Goal: Task Accomplishment & Management: Manage account settings

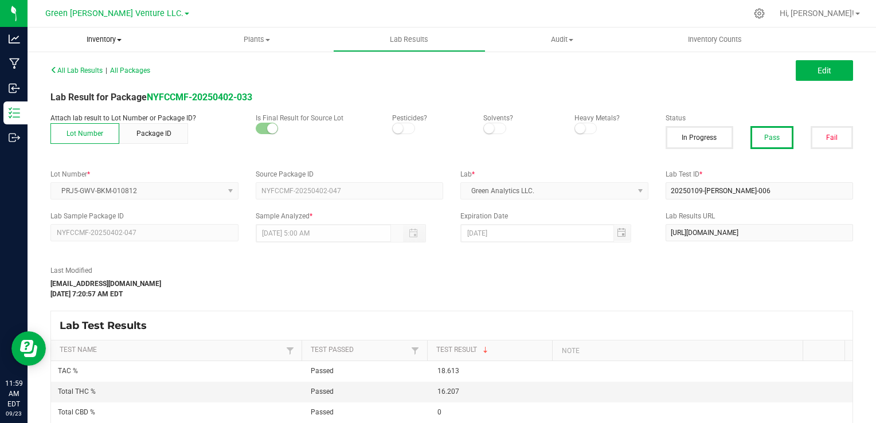
click at [94, 38] on span "Inventory" at bounding box center [104, 39] width 153 height 10
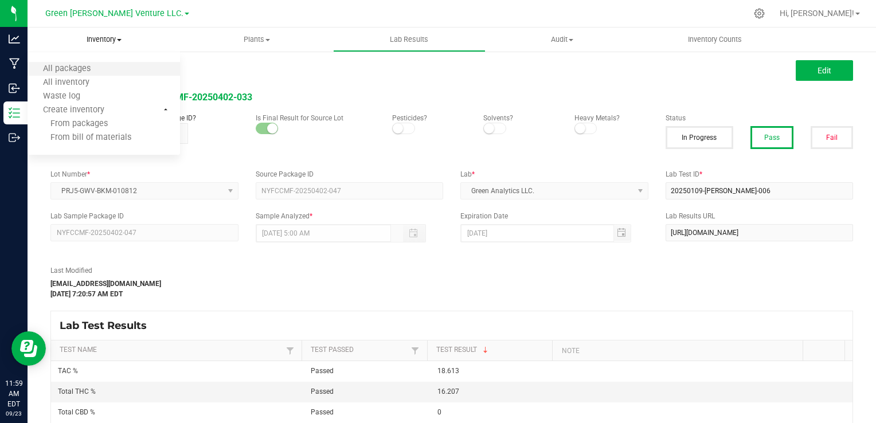
click at [91, 75] on li "All packages" at bounding box center [104, 70] width 153 height 14
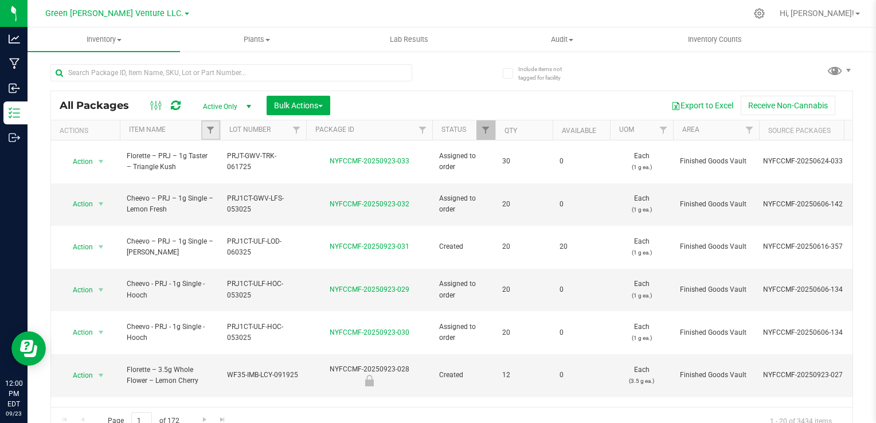
click at [217, 127] on link "Filter" at bounding box center [210, 129] width 19 height 19
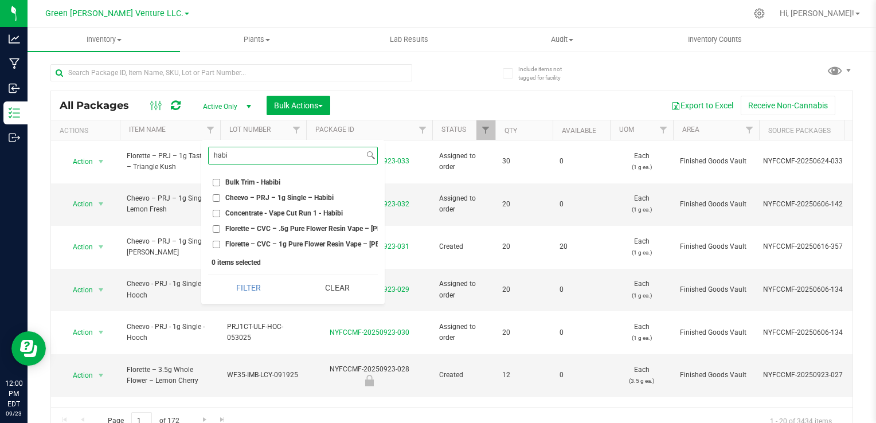
type input "habi"
click at [278, 226] on span "Florette – CVC – .5g Pure Flower Resin Vape – [PERSON_NAME]" at bounding box center [324, 228] width 198 height 7
click at [220, 226] on input "Florette – CVC – .5g Pure Flower Resin Vape – [PERSON_NAME]" at bounding box center [216, 228] width 7 height 7
checkbox input "true"
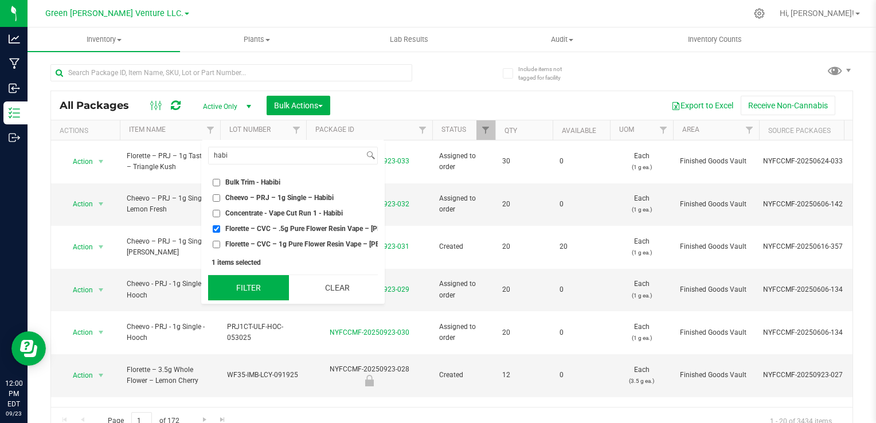
click at [259, 300] on button "Filter" at bounding box center [248, 287] width 81 height 25
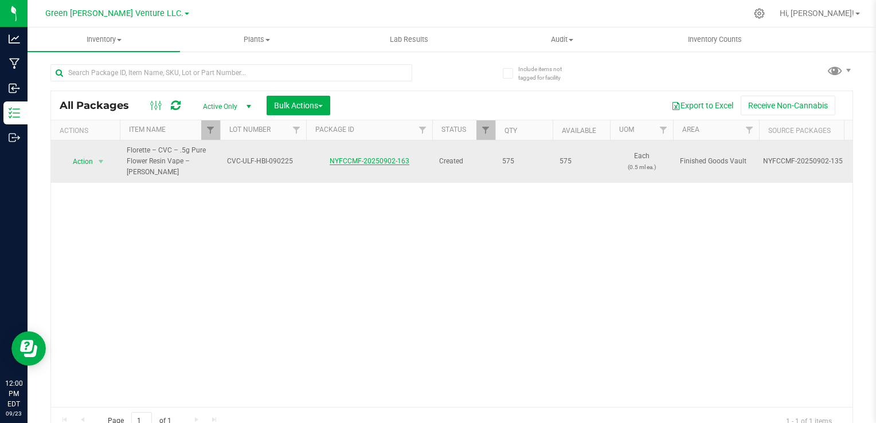
click at [397, 157] on link "NYFCCMF-20250902-163" at bounding box center [370, 161] width 80 height 8
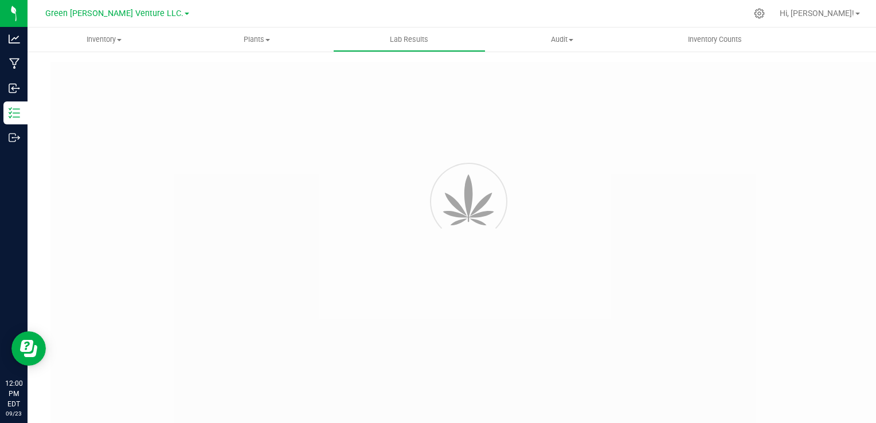
type input "NYFCCMF-20250902-166"
type input "AL50903004-007"
type input "NYFCCMF-20250902-166"
type input "[DATE] 2:30 PM"
type input "[DATE]"
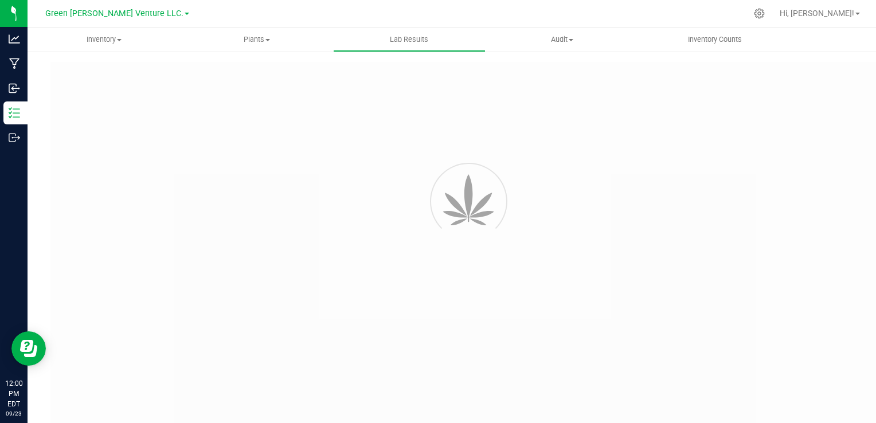
type input "[URL][DOMAIN_NAME]"
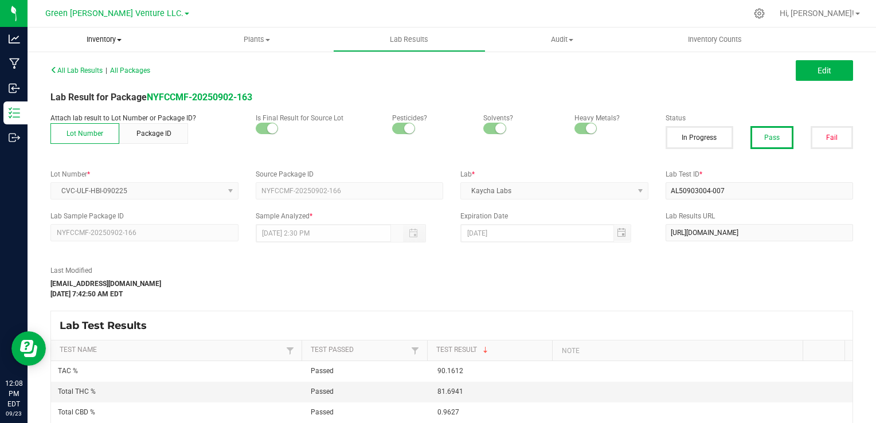
drag, startPoint x: 107, startPoint y: 38, endPoint x: 108, endPoint y: 49, distance: 10.4
click at [107, 38] on span "Inventory" at bounding box center [104, 39] width 153 height 10
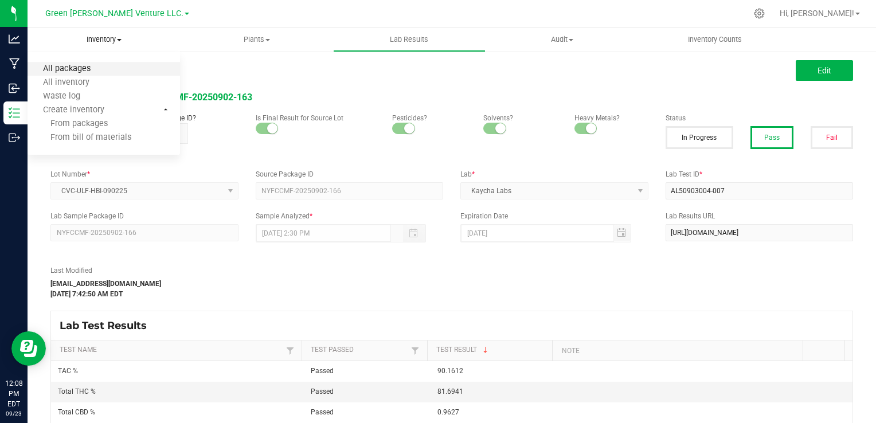
click at [99, 66] on span "All packages" at bounding box center [67, 69] width 79 height 10
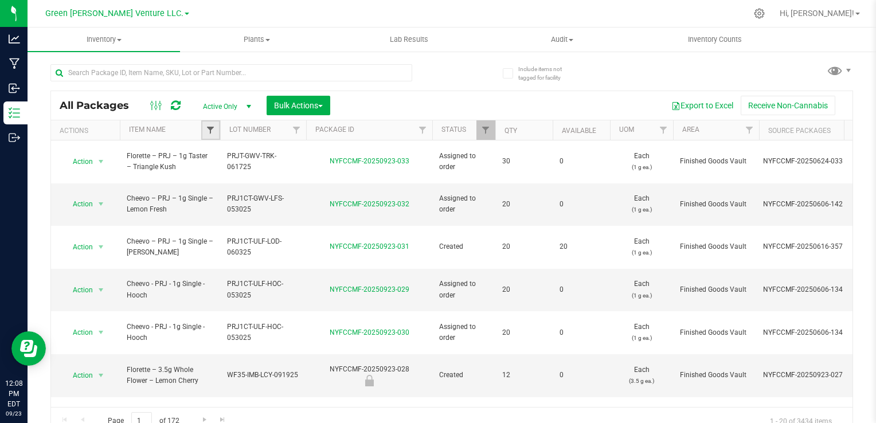
click at [212, 134] on span "Filter" at bounding box center [210, 130] width 9 height 9
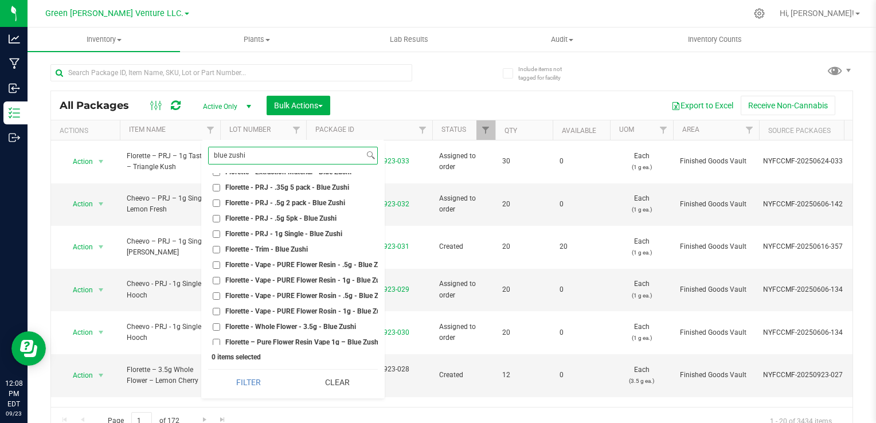
scroll to position [115, 0]
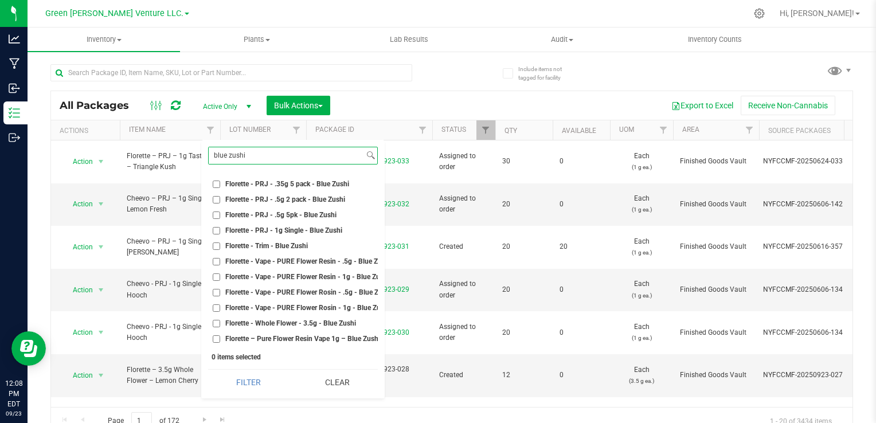
type input "blue zushi"
click at [292, 258] on li "Florette - Vape - PURE Flower Resin - .5g - Blue Zushi" at bounding box center [293, 262] width 170 height 12
click at [299, 258] on span "Florette - Vape - PURE Flower Resin - .5g - Blue Zushi" at bounding box center [308, 261] width 166 height 7
click at [220, 258] on input "Florette - Vape - PURE Flower Resin - .5g - Blue Zushi" at bounding box center [216, 261] width 7 height 7
checkbox input "true"
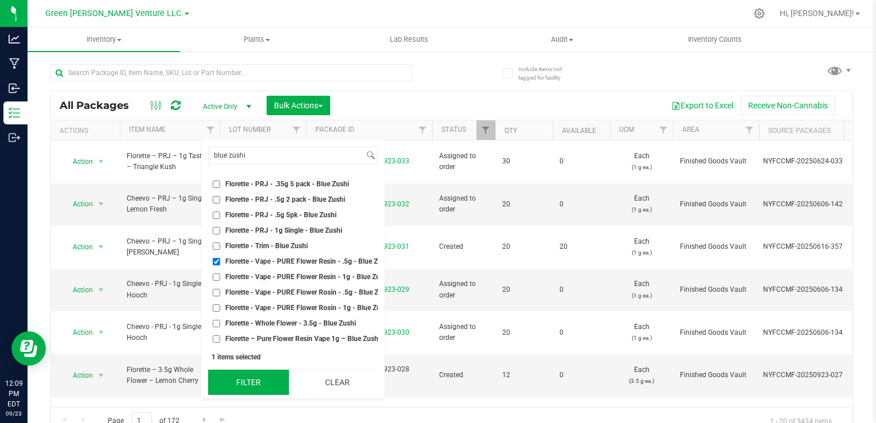
click at [247, 382] on button "Filter" at bounding box center [248, 382] width 81 height 25
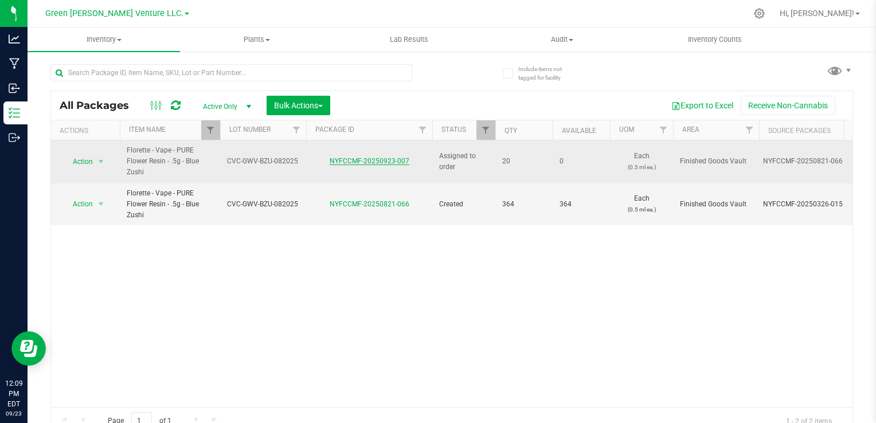
click at [388, 159] on link "NYFCCMF-20250923-007" at bounding box center [370, 161] width 80 height 8
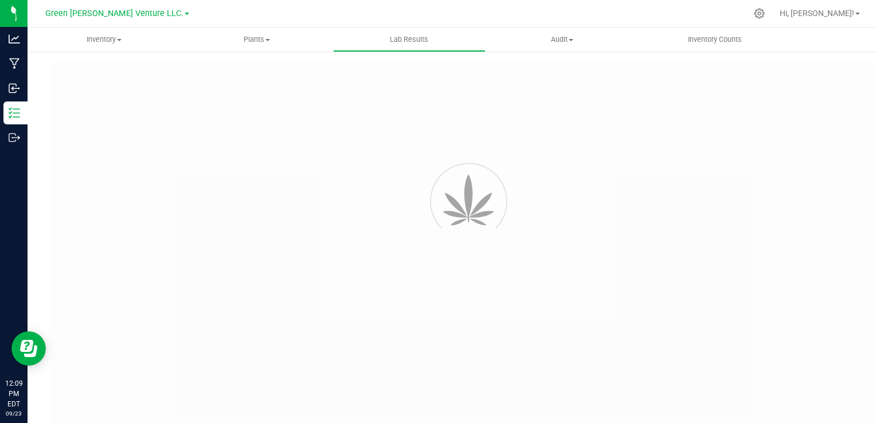
type input "NYFCCMF-20250821-066"
type input "AL50823001-001"
type input "NYFCCMF-20250821-066"
type input "[DATE] 3:00 PM"
type input "[DATE]"
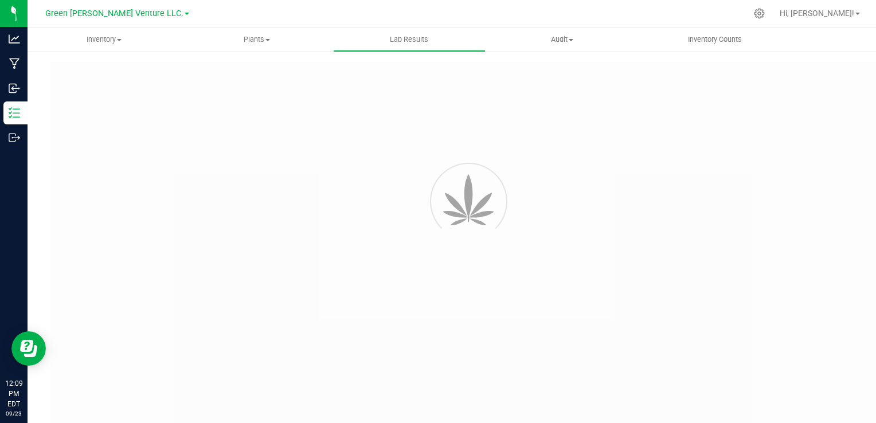
type input "[URL][DOMAIN_NAME]"
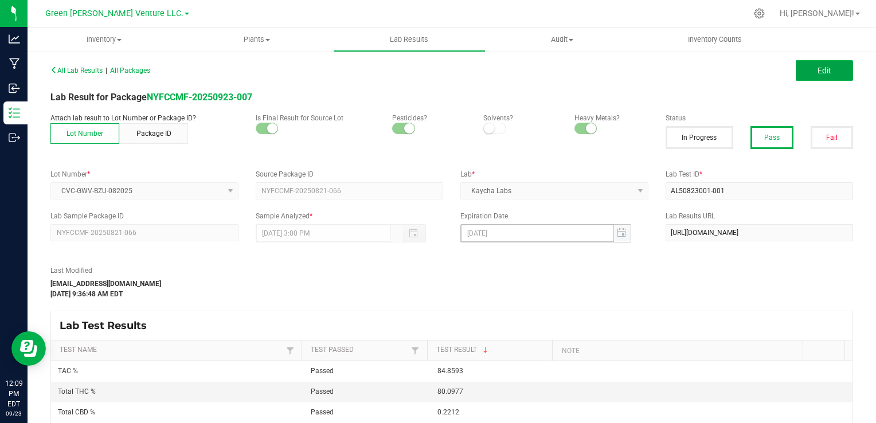
drag, startPoint x: 809, startPoint y: 69, endPoint x: 518, endPoint y: 235, distance: 334.9
click at [818, 69] on span "Edit" at bounding box center [825, 70] width 14 height 9
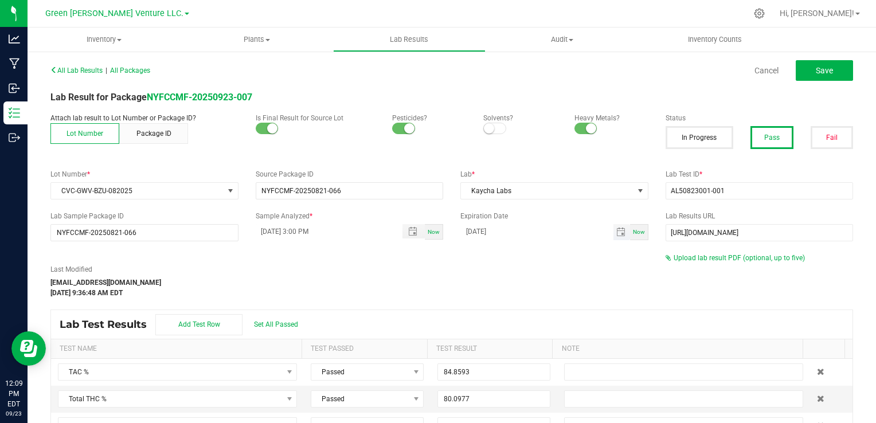
click at [503, 226] on input "[DATE]" at bounding box center [536, 231] width 153 height 14
type input "[DATE]"
click at [505, 280] on div "Last Modified [EMAIL_ADDRESS][DOMAIN_NAME] [DATE] 9:36:48 AM EDT" at bounding box center [349, 281] width 615 height 34
click at [823, 66] on span "Save" at bounding box center [824, 70] width 17 height 9
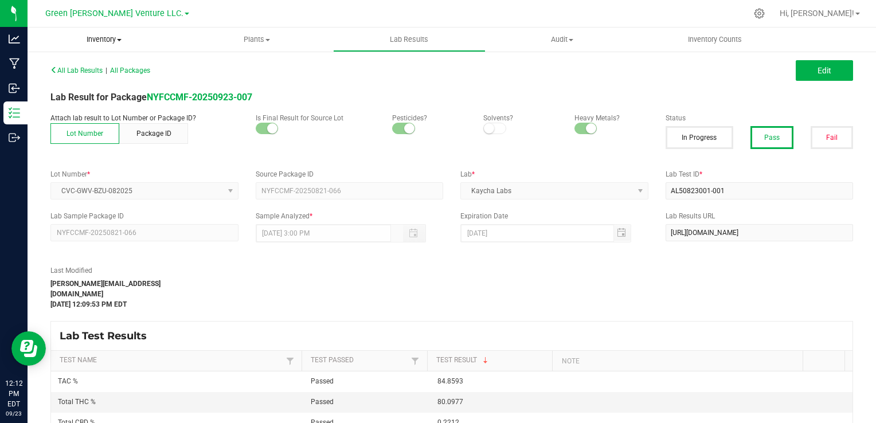
click at [89, 45] on span "Inventory" at bounding box center [104, 39] width 153 height 10
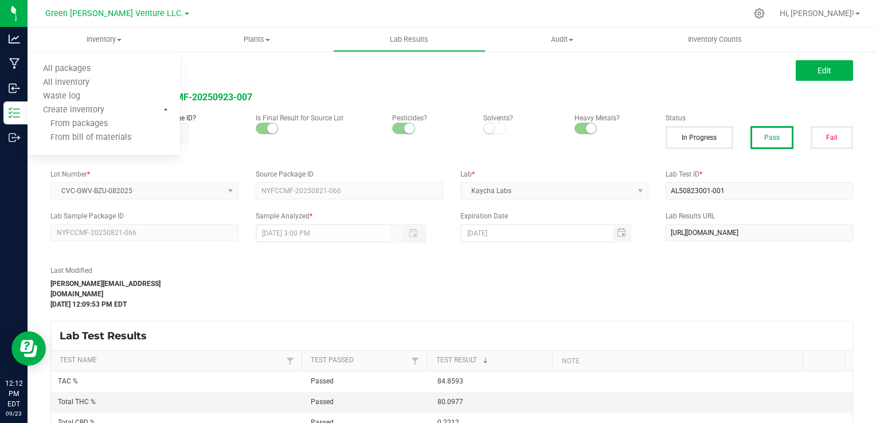
click at [539, 323] on div "Lab Test Results" at bounding box center [452, 336] width 802 height 29
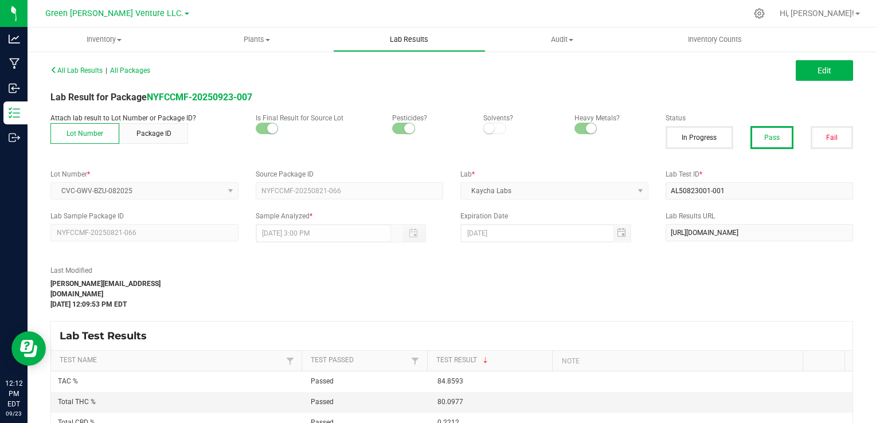
click at [414, 38] on span "Lab Results" at bounding box center [408, 39] width 69 height 10
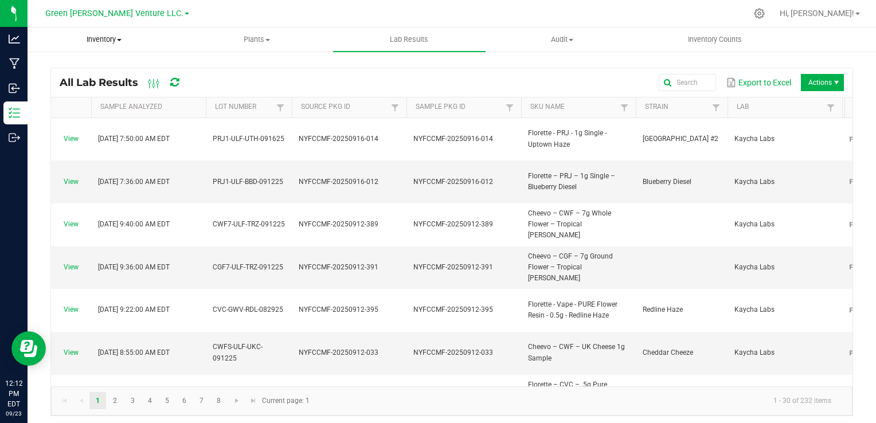
click at [83, 36] on span "Inventory" at bounding box center [103, 39] width 151 height 10
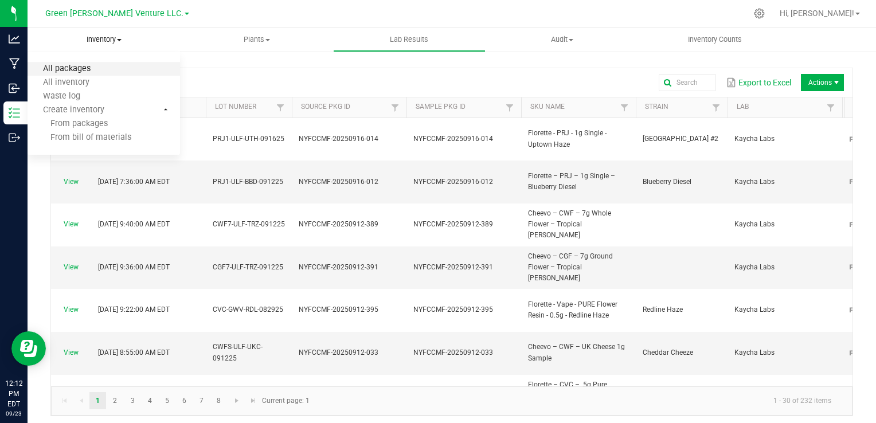
click at [96, 65] on span "All packages" at bounding box center [67, 69] width 79 height 10
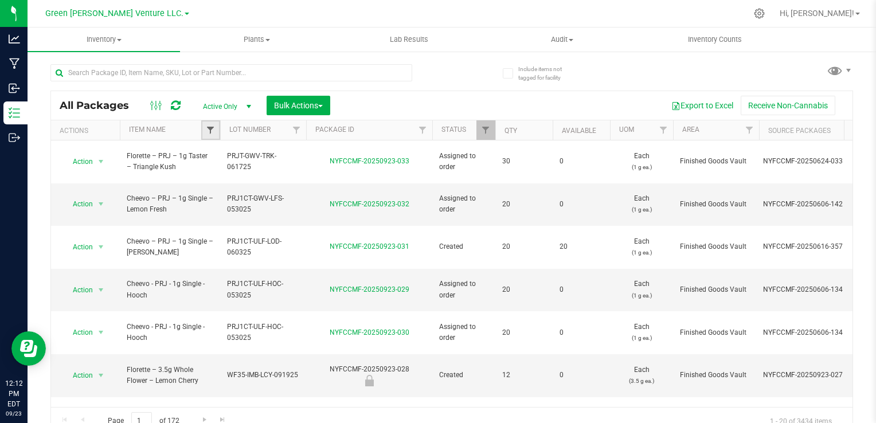
click at [206, 134] on span "Filter" at bounding box center [210, 130] width 9 height 9
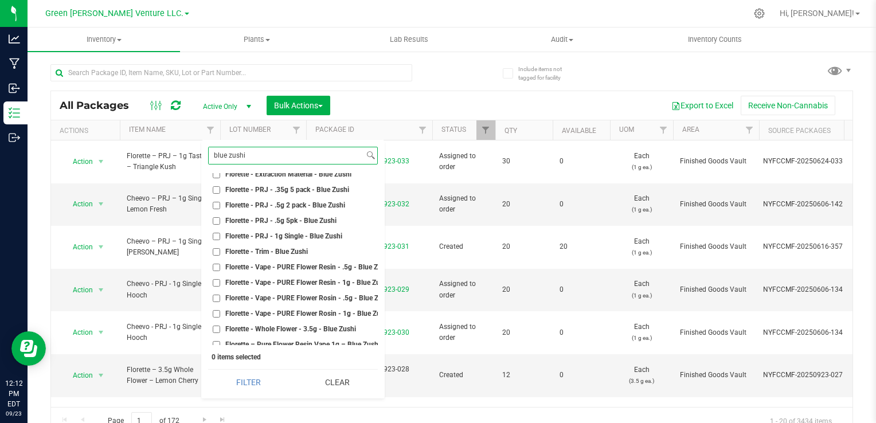
scroll to position [115, 0]
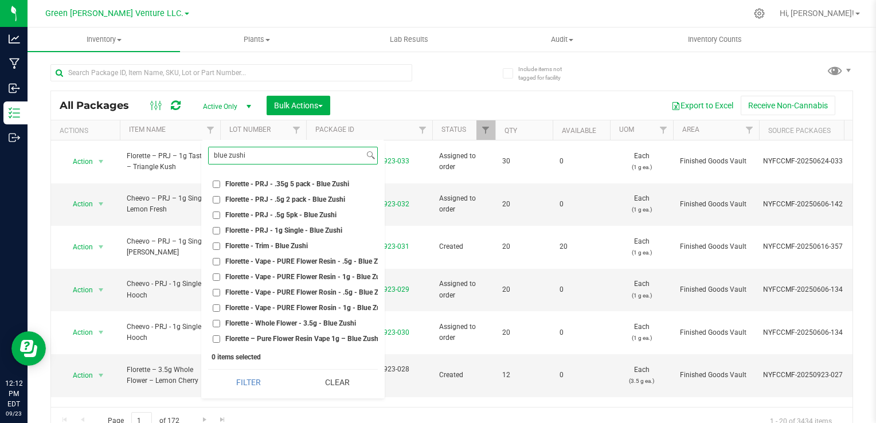
type input "blue zushi"
click at [338, 258] on span "Florette - Vape - PURE Flower Resin - .5g - Blue Zushi" at bounding box center [308, 261] width 166 height 7
click at [220, 258] on input "Florette - Vape - PURE Flower Resin - .5g - Blue Zushi" at bounding box center [216, 261] width 7 height 7
checkbox input "true"
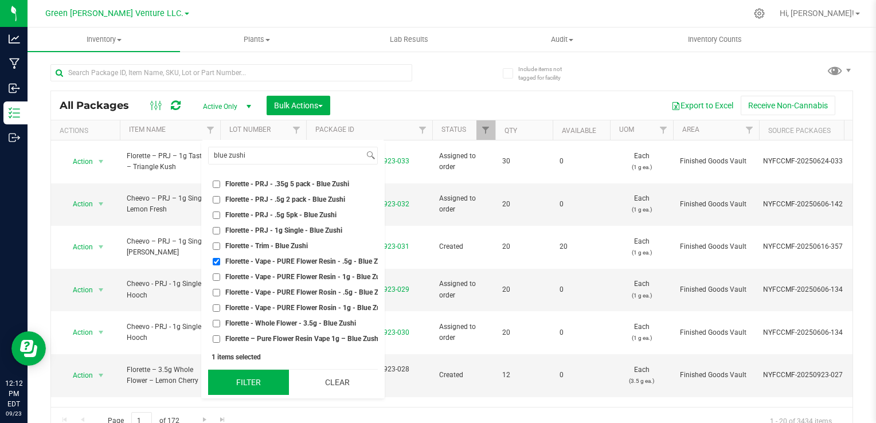
click at [267, 377] on button "Filter" at bounding box center [248, 382] width 81 height 25
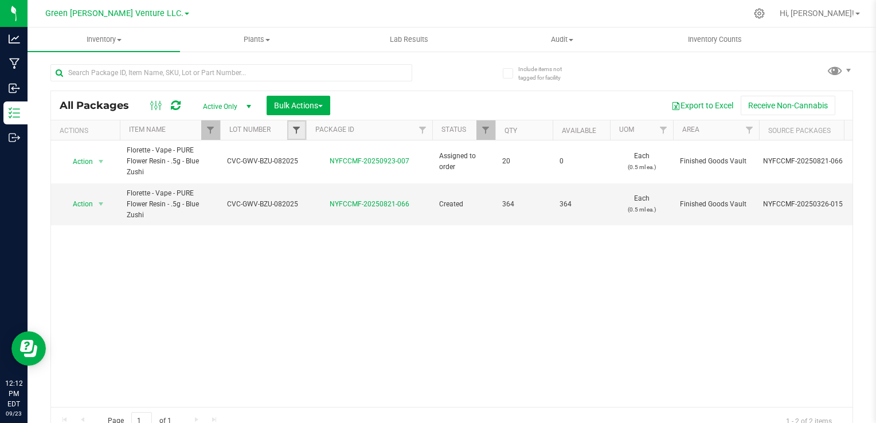
click at [300, 132] on span "Filter" at bounding box center [296, 130] width 9 height 9
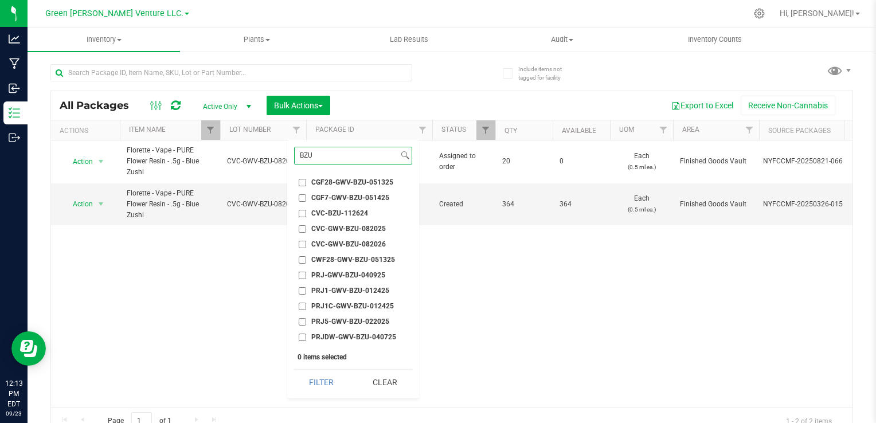
type input "BZU"
click at [381, 232] on span "CVC-GWV-BZU-082025" at bounding box center [348, 228] width 75 height 7
click at [306, 232] on input "CVC-GWV-BZU-082025" at bounding box center [302, 228] width 7 height 7
click at [378, 229] on span "CVC-GWV-BZU-082025" at bounding box center [348, 228] width 75 height 7
click at [306, 229] on input "CVC-GWV-BZU-082025" at bounding box center [302, 228] width 7 height 7
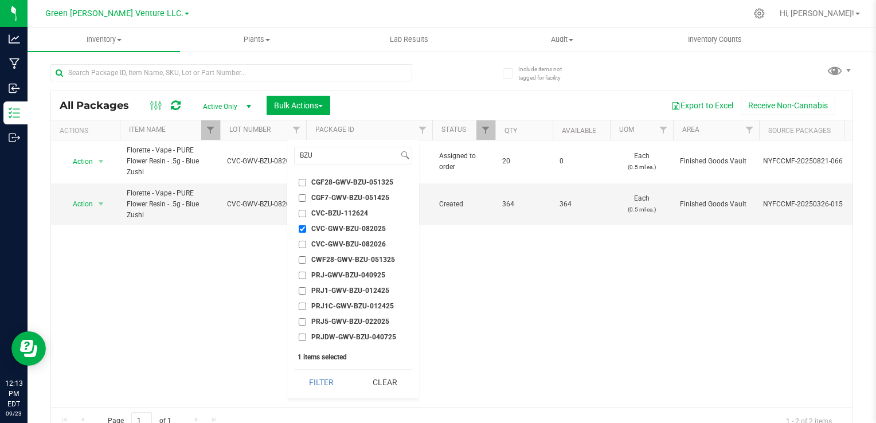
checkbox input "false"
click at [376, 244] on span "CVC-GWV-BZU-082026" at bounding box center [348, 244] width 75 height 7
click at [306, 244] on input "CVC-GWV-BZU-082026" at bounding box center [302, 244] width 7 height 7
click at [325, 388] on button "Filter" at bounding box center [321, 382] width 55 height 25
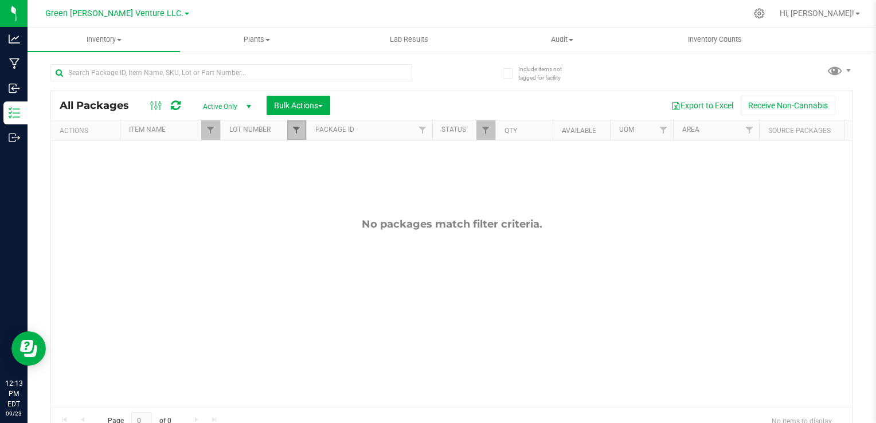
click at [299, 134] on span "Filter" at bounding box center [296, 130] width 9 height 9
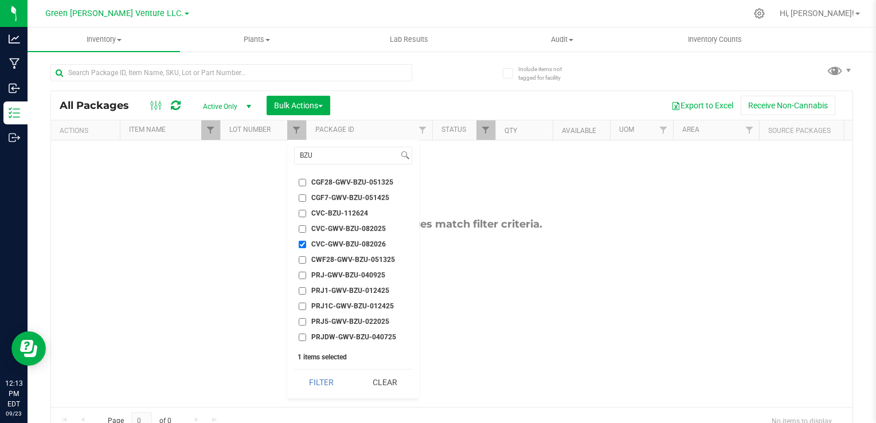
click at [338, 247] on span "CVC-GWV-BZU-082026" at bounding box center [348, 244] width 75 height 7
click at [306, 247] on input "CVC-GWV-BZU-082026" at bounding box center [302, 244] width 7 height 7
checkbox input "false"
click at [352, 228] on span "CVC-GWV-BZU-082025" at bounding box center [348, 228] width 75 height 7
click at [306, 228] on input "CVC-GWV-BZU-082025" at bounding box center [302, 228] width 7 height 7
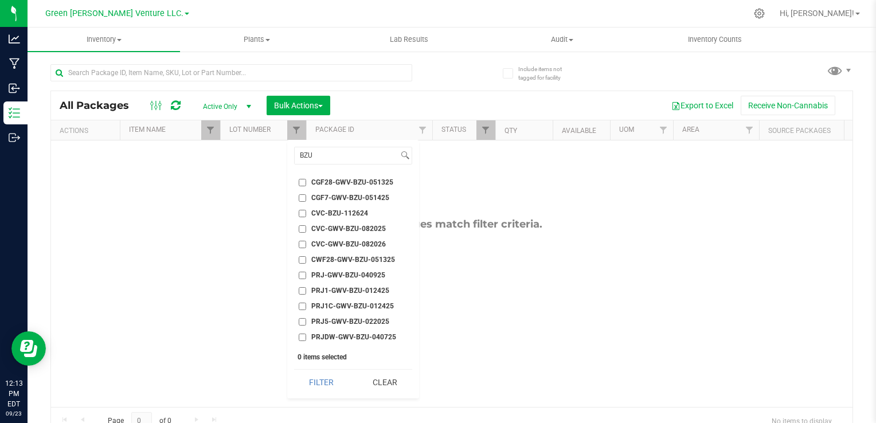
checkbox input "true"
click at [321, 382] on button "Filter" at bounding box center [321, 382] width 55 height 25
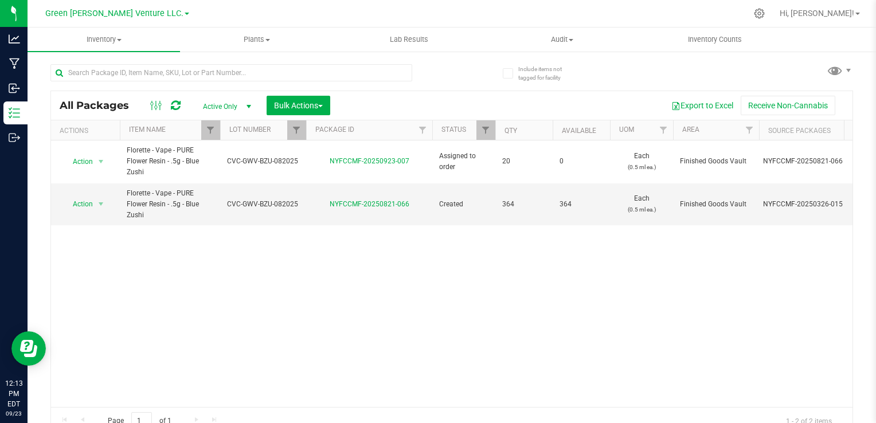
click at [231, 109] on span "Active Only" at bounding box center [224, 107] width 63 height 16
click at [227, 175] on li "All" at bounding box center [224, 176] width 62 height 17
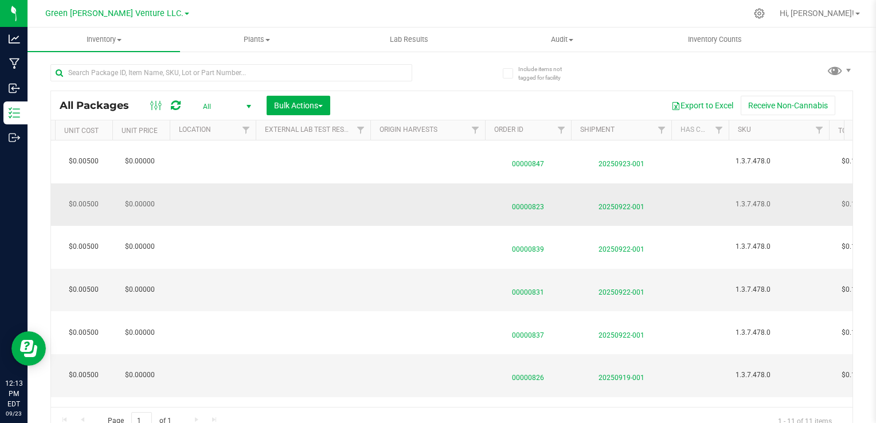
click at [514, 207] on span "00000823" at bounding box center [528, 204] width 72 height 17
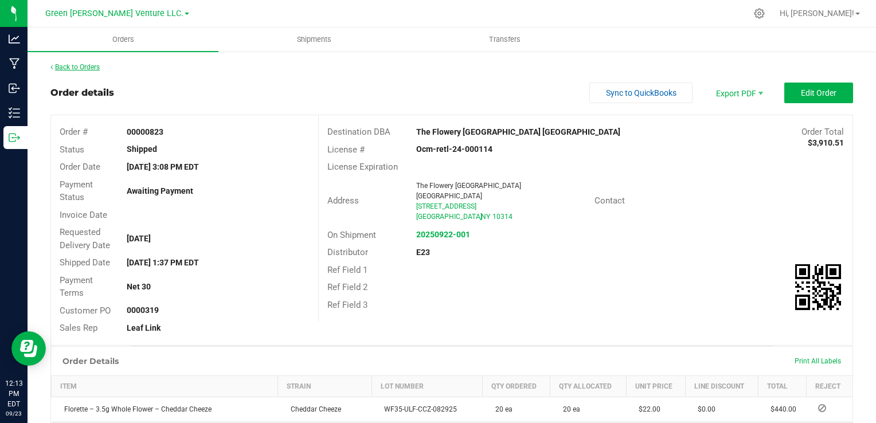
click at [82, 63] on link "Back to Orders" at bounding box center [74, 67] width 49 height 8
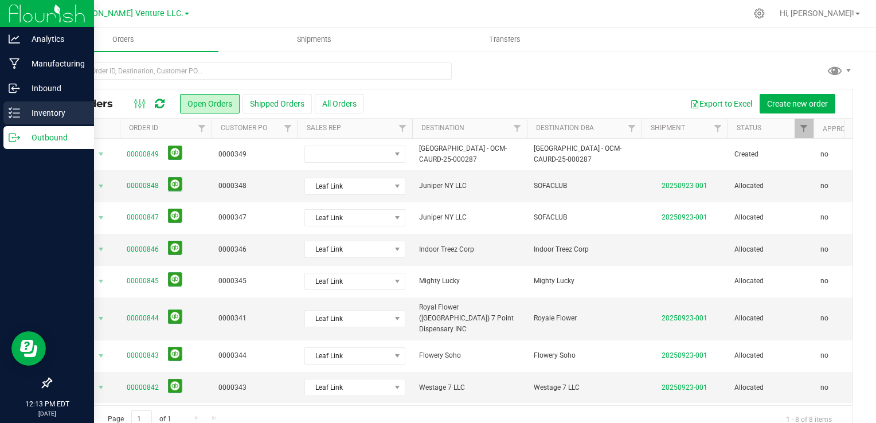
click at [17, 117] on line at bounding box center [16, 117] width 6 height 0
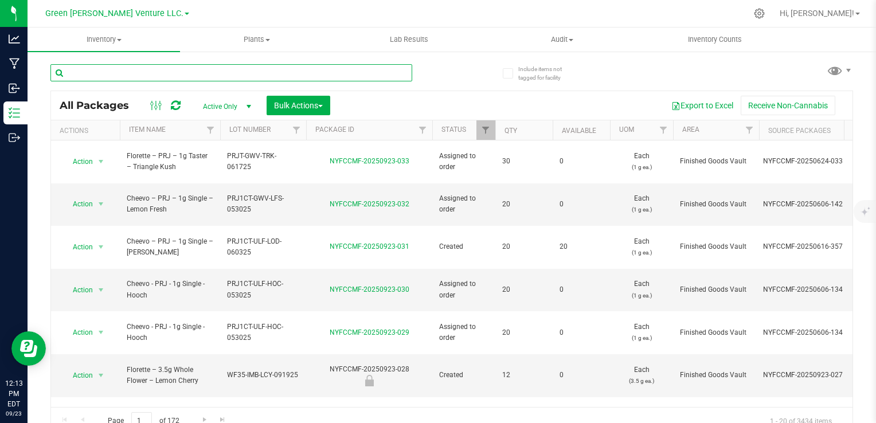
click at [307, 66] on input "text" at bounding box center [231, 72] width 362 height 17
click at [458, 88] on div "All Packages Active Only Active Only Lab Samples Locked All Bulk Actions Add to…" at bounding box center [451, 244] width 803 height 382
click at [319, 75] on input "text" at bounding box center [231, 72] width 362 height 17
type input "blue zushi"
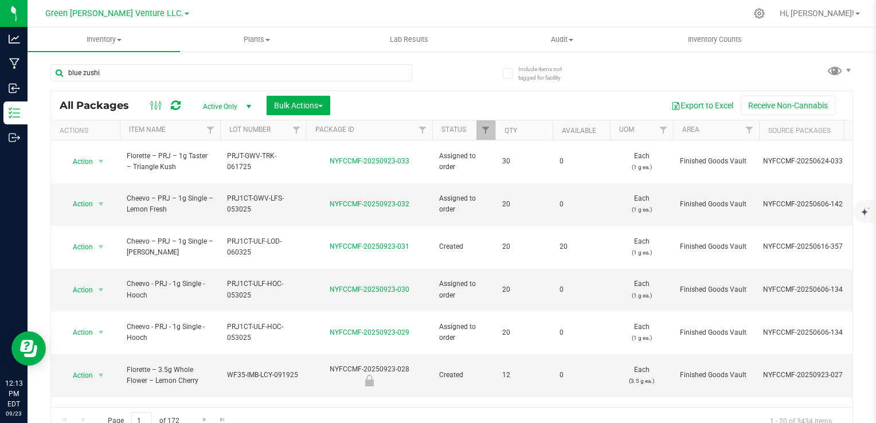
click at [424, 72] on div "blue zushi" at bounding box center [250, 72] width 401 height 37
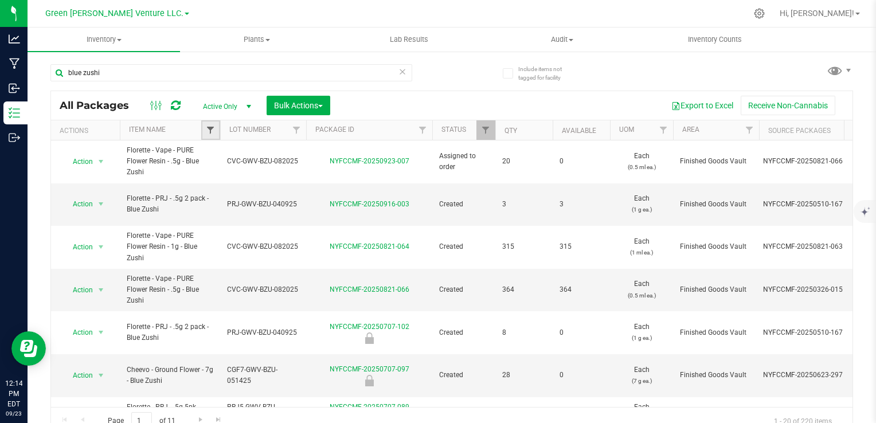
click at [212, 130] on span "Filter" at bounding box center [210, 130] width 9 height 9
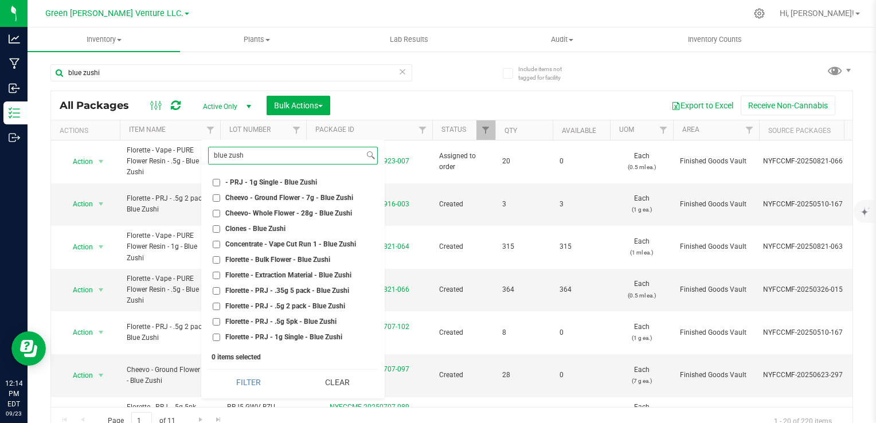
type input "blue zushi"
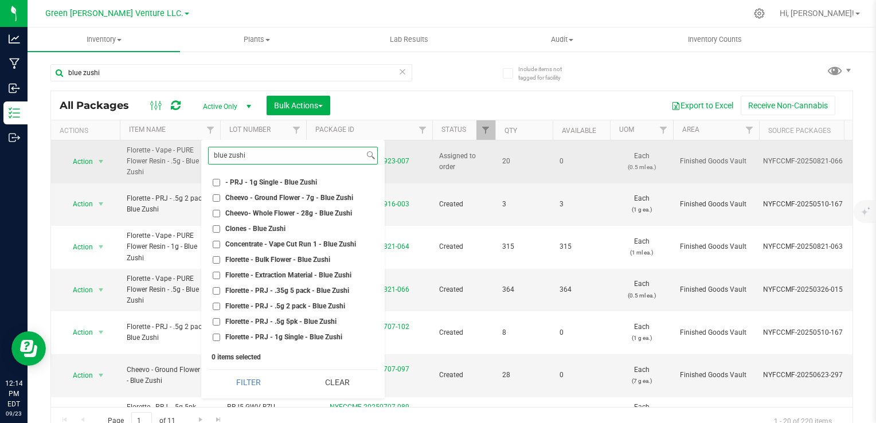
drag, startPoint x: 333, startPoint y: 158, endPoint x: 112, endPoint y: 167, distance: 220.4
click at [112, 167] on body "Analytics Manufacturing Inbound Inventory Outbound 12:14 PM EDT [DATE] 09/23 Gr…" at bounding box center [438, 211] width 876 height 423
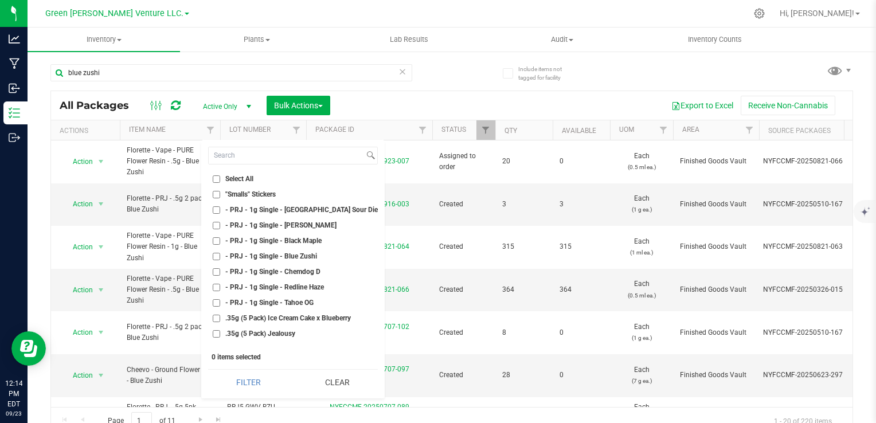
click at [405, 97] on div "Export to Excel Receive Non-Cannabis" at bounding box center [591, 105] width 505 height 19
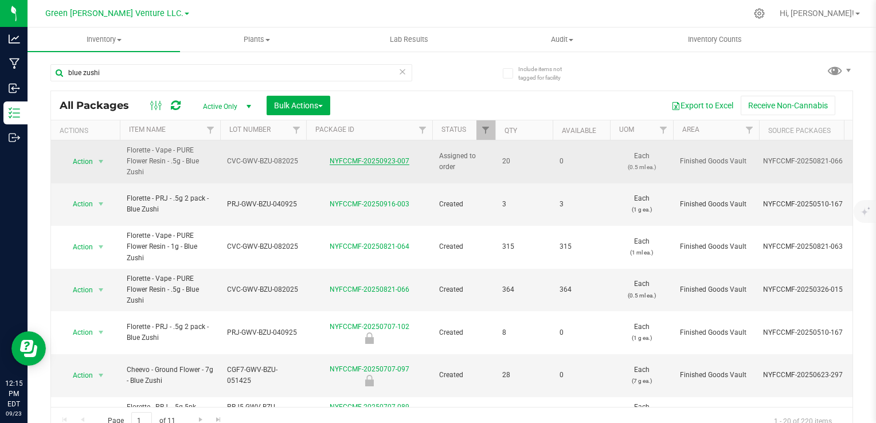
click at [364, 158] on link "NYFCCMF-20250923-007" at bounding box center [370, 161] width 80 height 8
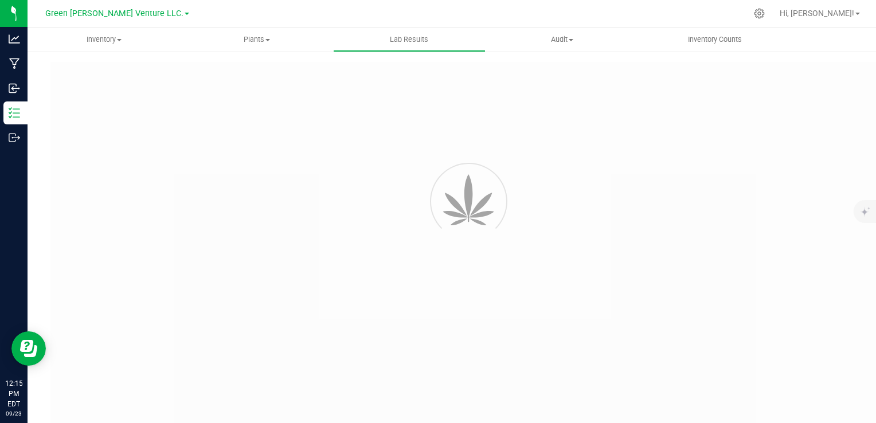
type input "NYFCCMF-20250821-066"
type input "AL50823001-001"
type input "NYFCCMF-20250821-066"
type input "[DATE] 3:00 PM"
type input "[DATE]"
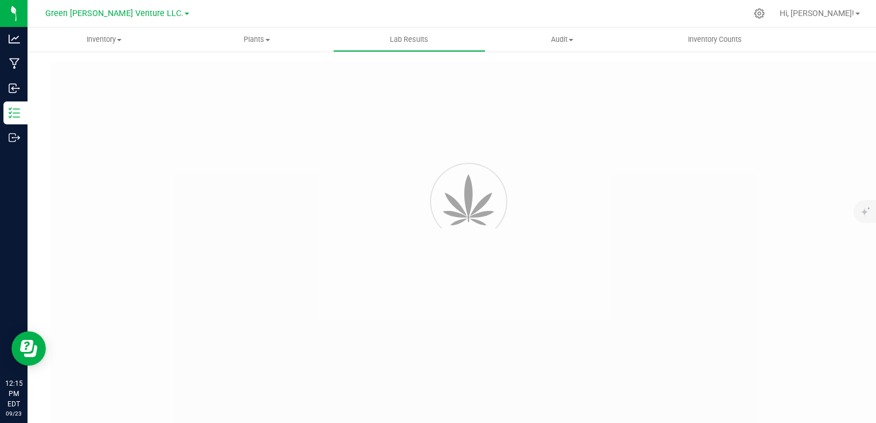
type input "[URL][DOMAIN_NAME]"
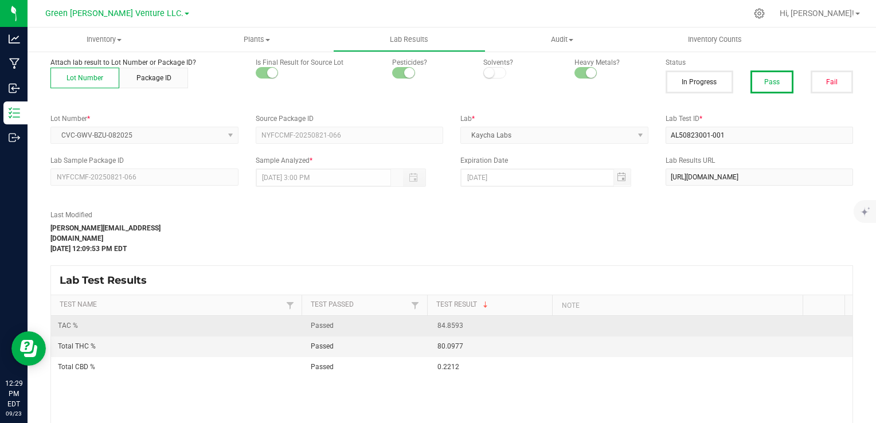
scroll to position [57, 0]
